Goal: Task Accomplishment & Management: Manage account settings

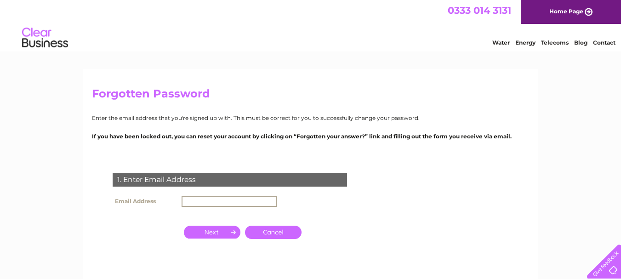
click at [196, 203] on input "text" at bounding box center [230, 201] width 96 height 11
type input "[EMAIL_ADDRESS][DOMAIN_NAME]"
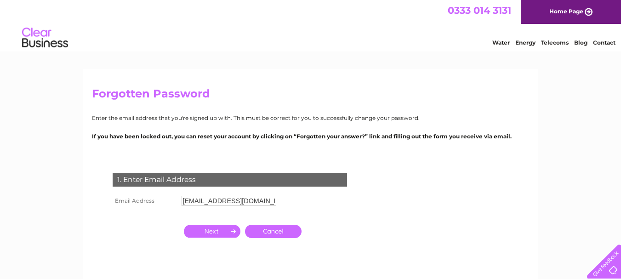
click at [220, 234] on input "button" at bounding box center [212, 231] width 57 height 13
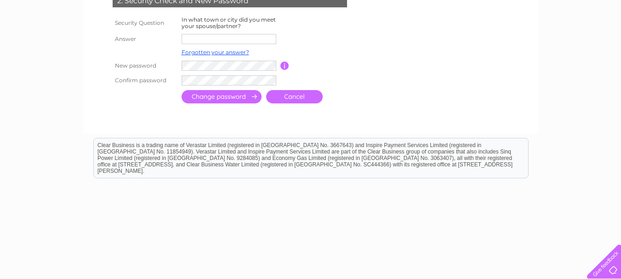
scroll to position [223, 0]
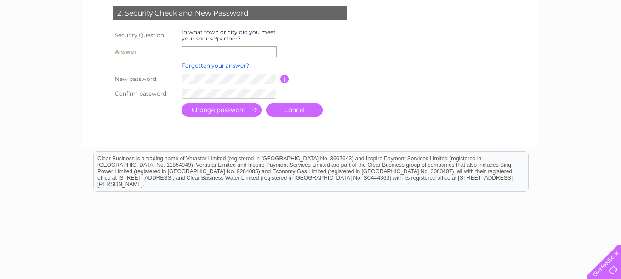
click at [197, 52] on input "text" at bounding box center [230, 51] width 96 height 11
type input "London"
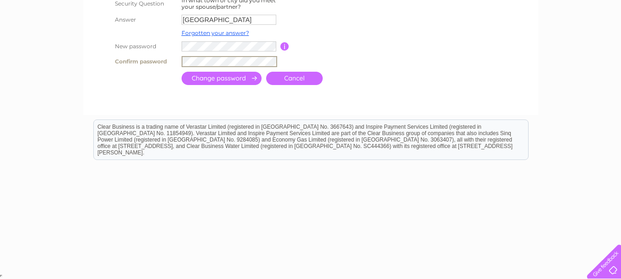
scroll to position [254, 0]
click at [214, 78] on input "submit" at bounding box center [222, 78] width 80 height 13
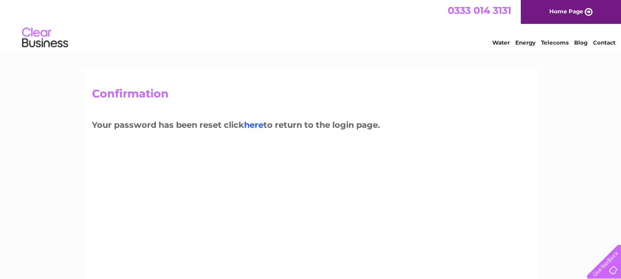
click at [250, 127] on link "here" at bounding box center [253, 125] width 19 height 10
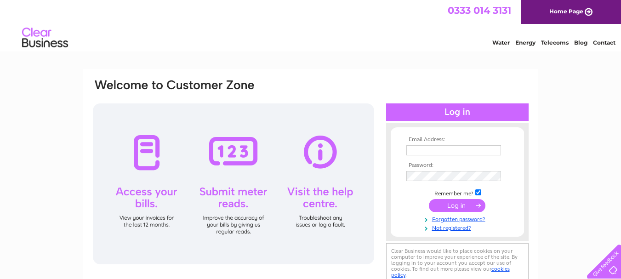
type input "johnmalcolmsargent@yahoo.co.uk"
click at [620, 270] on div at bounding box center [603, 260] width 38 height 38
drag, startPoint x: 237, startPoint y: 71, endPoint x: 319, endPoint y: 50, distance: 84.7
click at [319, 50] on div "Water Energy Telecoms Blog Contact" at bounding box center [310, 39] width 621 height 30
click at [154, 189] on div at bounding box center [233, 183] width 281 height 161
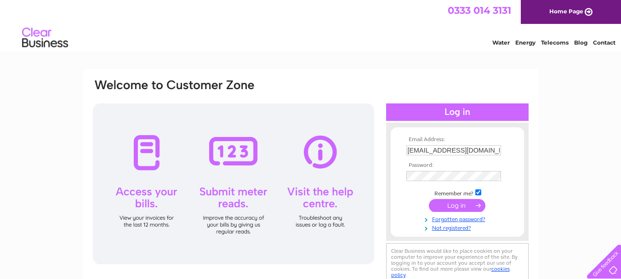
click at [151, 223] on div at bounding box center [233, 183] width 281 height 161
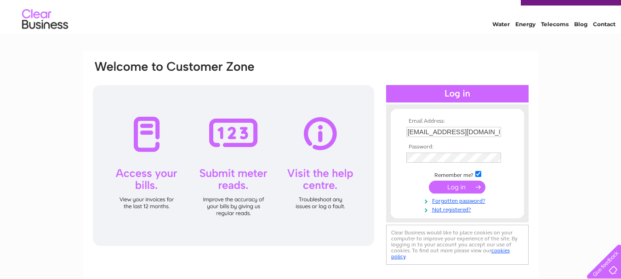
scroll to position [61, 0]
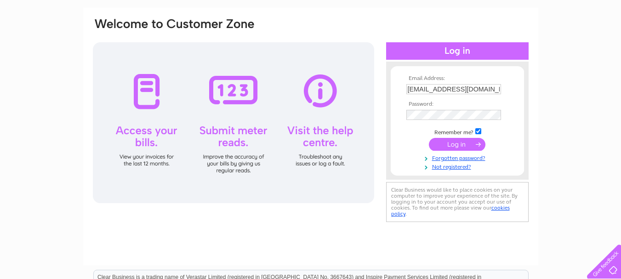
click at [147, 102] on div at bounding box center [233, 122] width 281 height 161
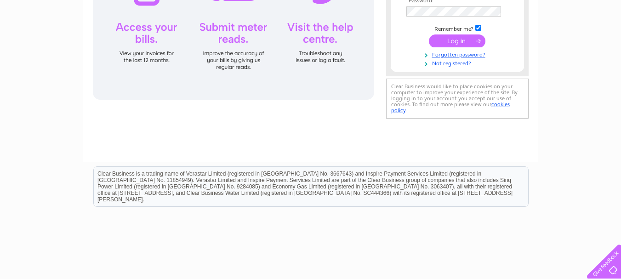
scroll to position [183, 0]
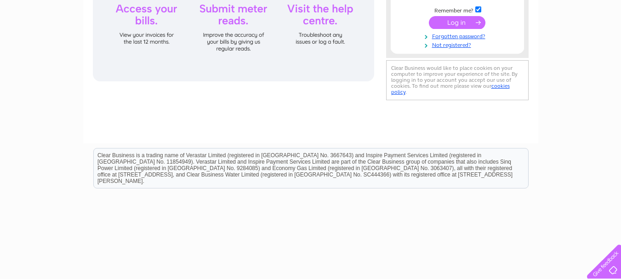
click at [148, 14] on div at bounding box center [233, 0] width 281 height 161
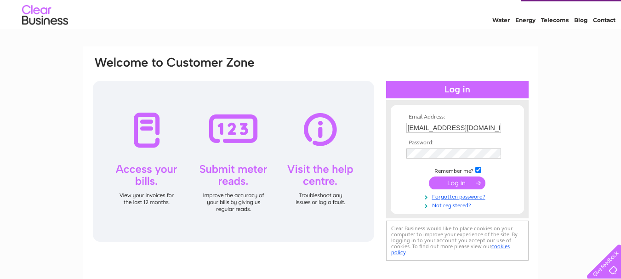
scroll to position [0, 0]
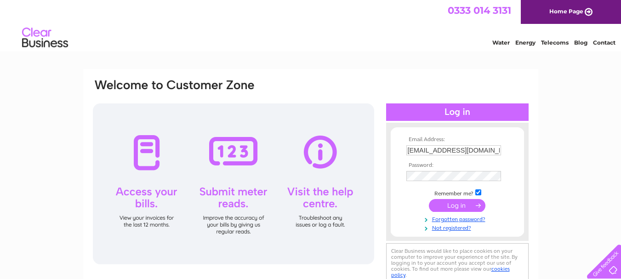
click at [462, 207] on input "submit" at bounding box center [457, 205] width 57 height 13
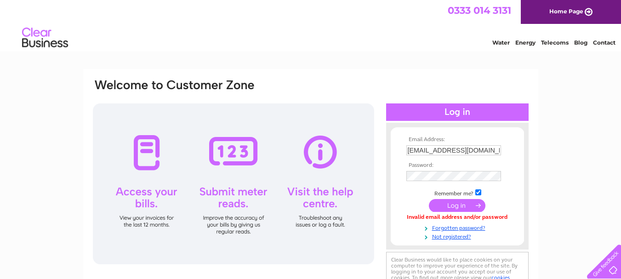
click at [476, 204] on input "submit" at bounding box center [457, 205] width 57 height 13
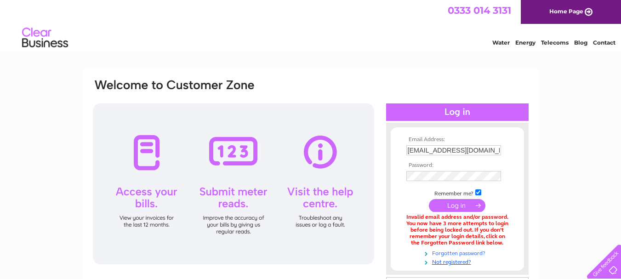
click at [480, 253] on link "Forgotten password?" at bounding box center [459, 252] width 104 height 9
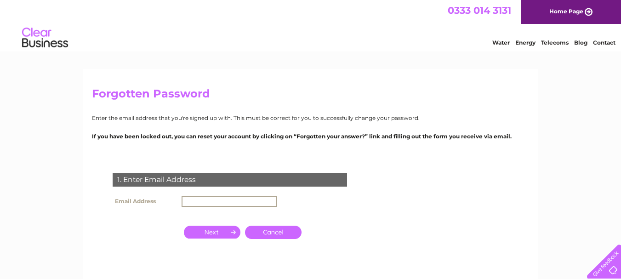
click at [220, 205] on input "text" at bounding box center [230, 201] width 96 height 11
type input "johnmalcolmsargent@yahoo.co.uk"
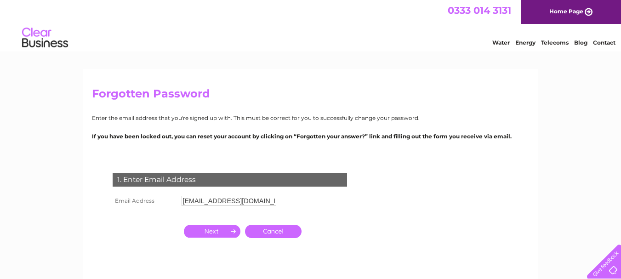
click at [225, 231] on input "button" at bounding box center [212, 231] width 57 height 13
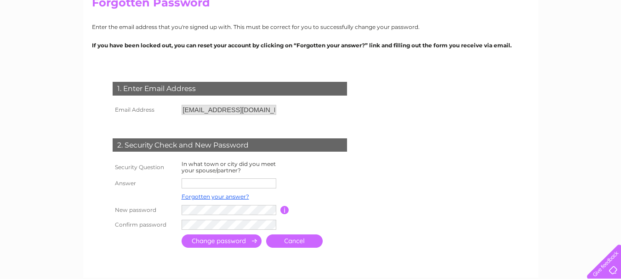
scroll to position [98, 0]
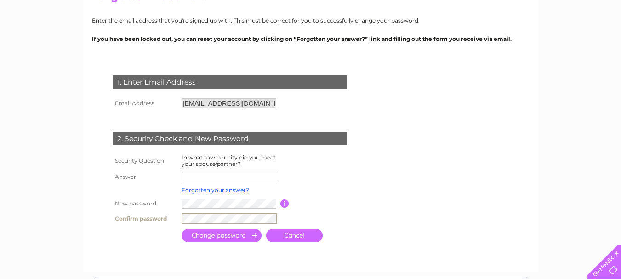
click at [250, 236] on input "submit" at bounding box center [222, 235] width 80 height 13
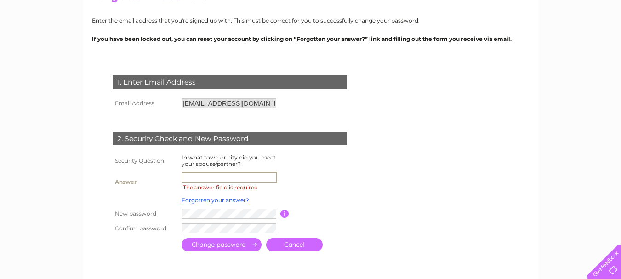
click at [187, 177] on input "text" at bounding box center [230, 177] width 96 height 11
type input "London"
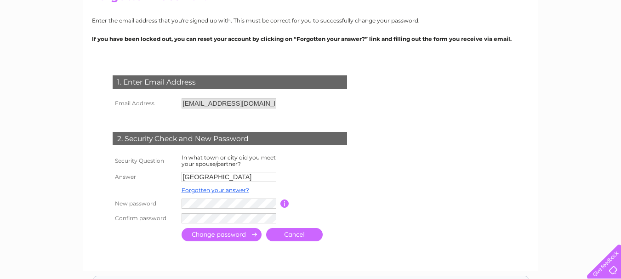
click at [223, 237] on input "submit" at bounding box center [222, 234] width 80 height 13
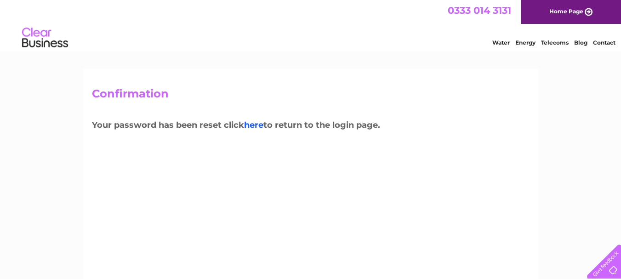
click at [258, 123] on link "here" at bounding box center [253, 125] width 19 height 10
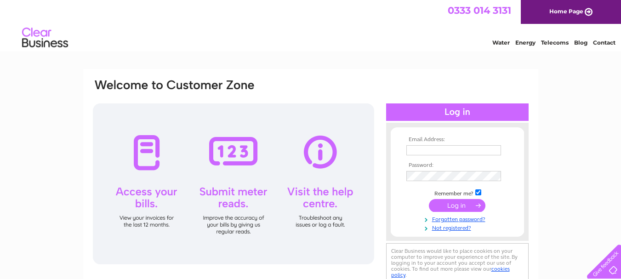
type input "johnmalcolmsargent@yahoo.co.uk"
click at [475, 206] on input "submit" at bounding box center [457, 205] width 57 height 13
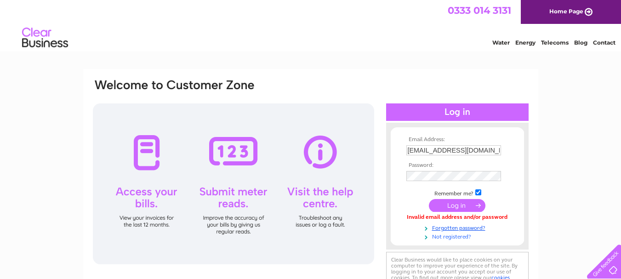
click at [453, 235] on link "Not registered?" at bounding box center [459, 236] width 104 height 9
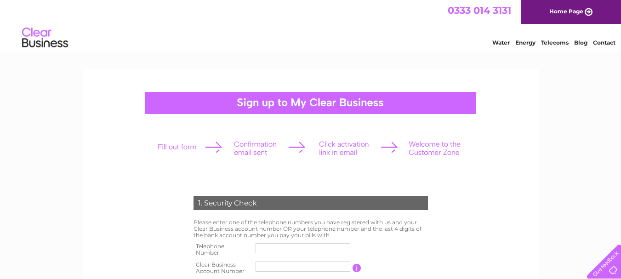
click at [320, 103] on div at bounding box center [310, 103] width 331 height 22
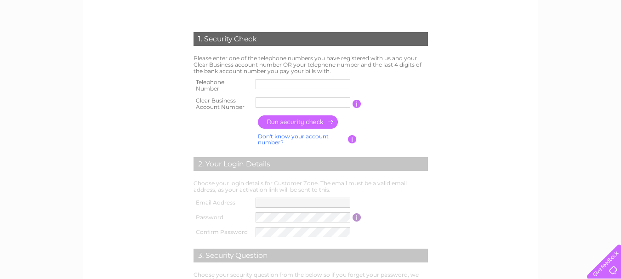
scroll to position [250, 0]
